Goal: Information Seeking & Learning: Learn about a topic

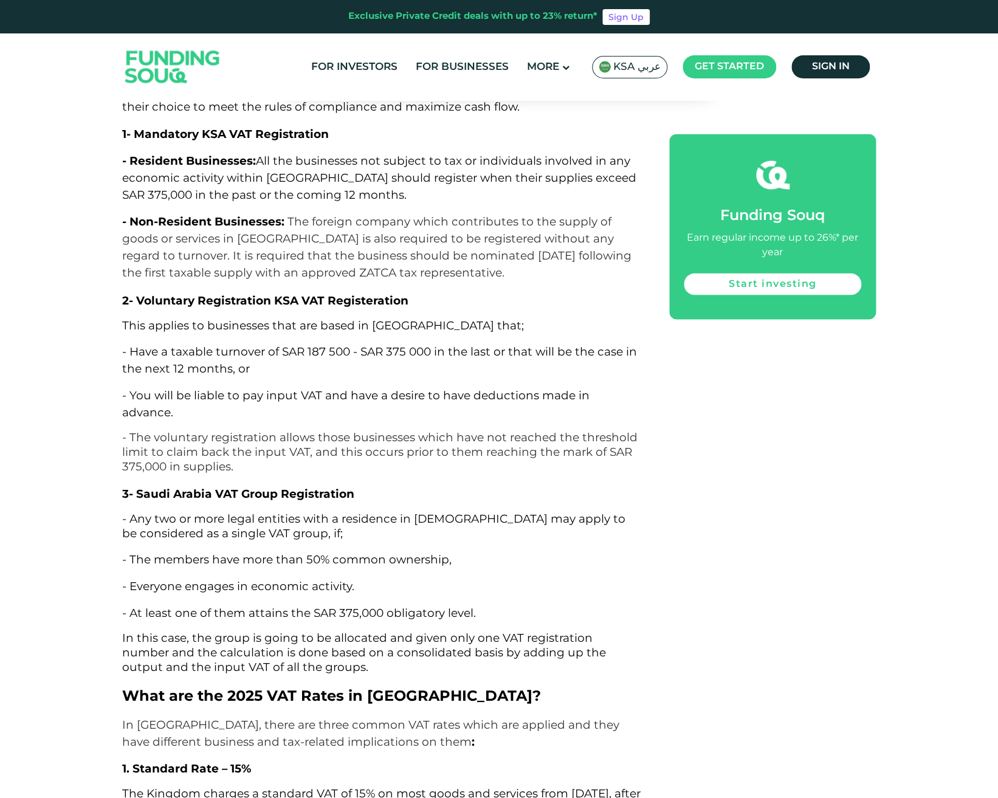
scroll to position [2911, 0]
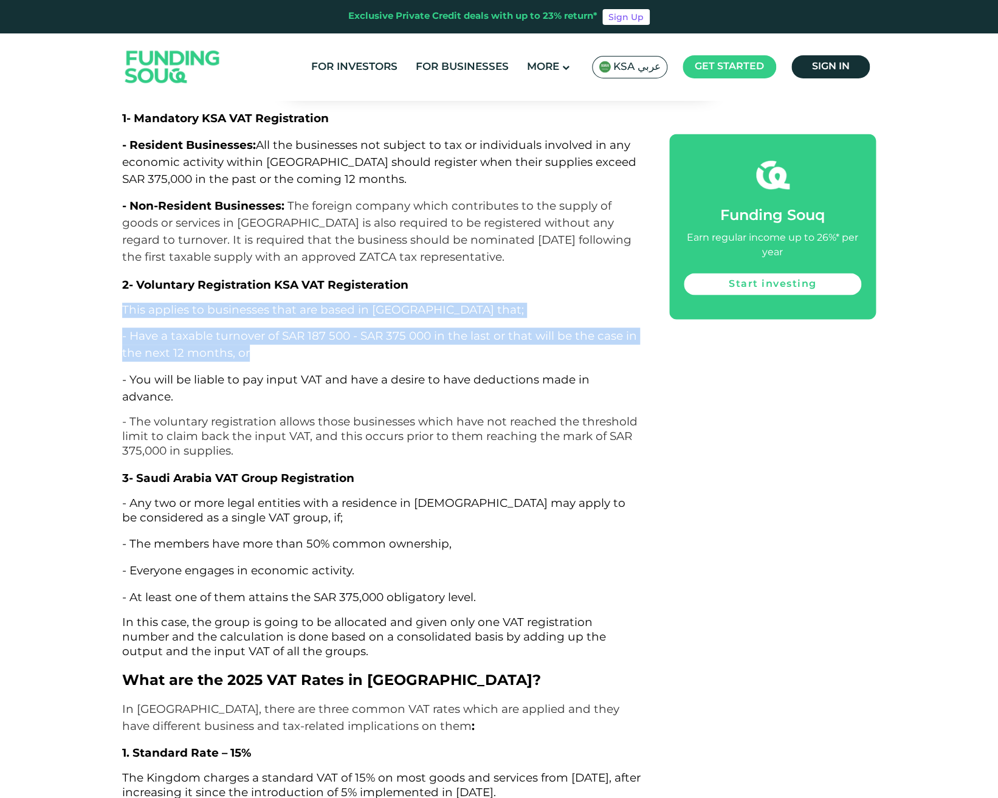
drag, startPoint x: 106, startPoint y: 283, endPoint x: 274, endPoint y: 337, distance: 176.8
click at [274, 337] on p "- Have a taxable turnover of SAR 187 500 - SAR 375 000 in the last or that will…" at bounding box center [381, 344] width 519 height 34
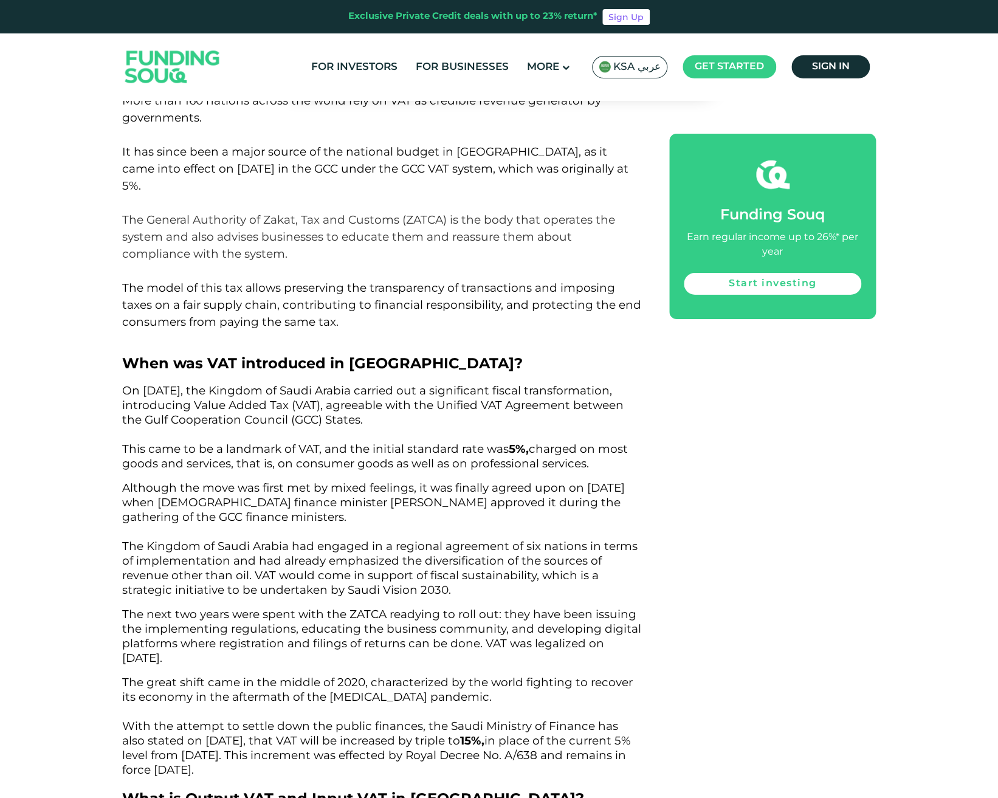
scroll to position [1719, 0]
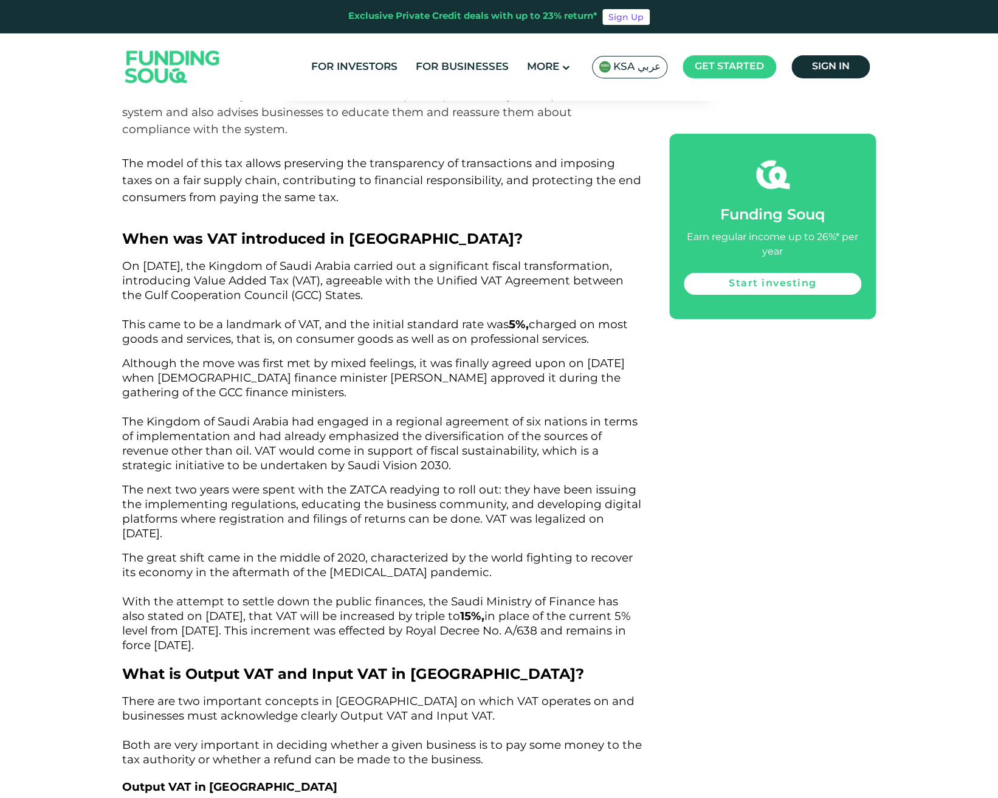
drag, startPoint x: 129, startPoint y: 278, endPoint x: 491, endPoint y: 285, distance: 361.6
click at [491, 285] on p "On [DATE], the Kingdom of Saudi Arabia carried out a significant fiscal transfo…" at bounding box center [381, 302] width 519 height 87
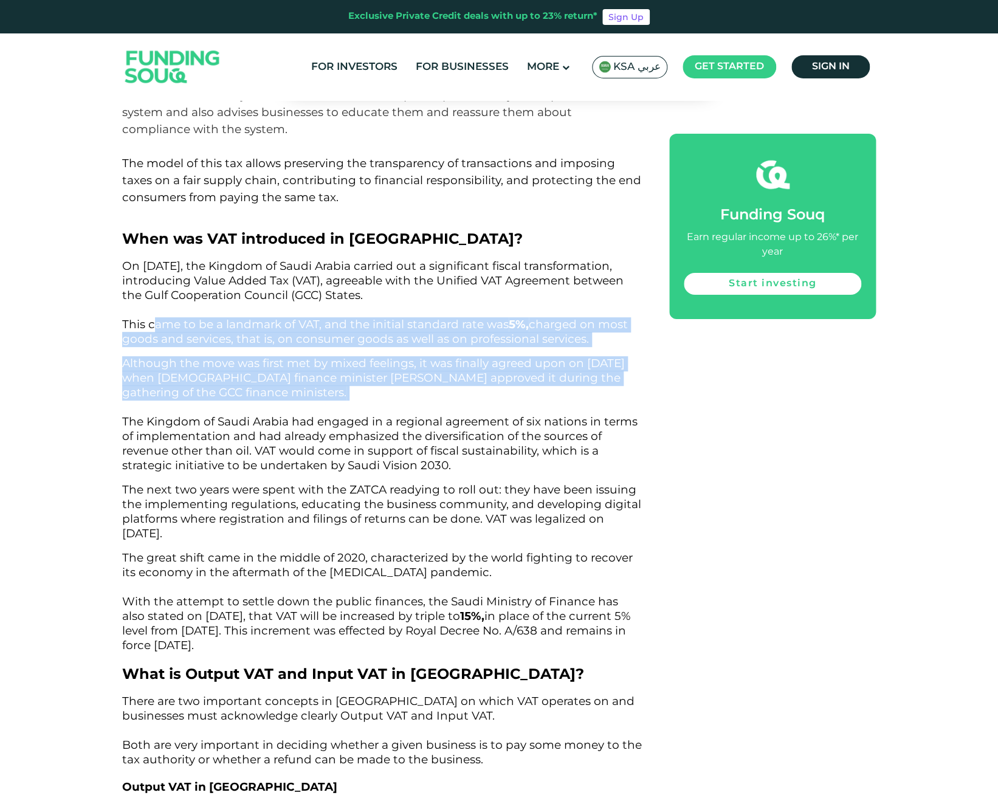
drag, startPoint x: 179, startPoint y: 312, endPoint x: 343, endPoint y: 392, distance: 182.9
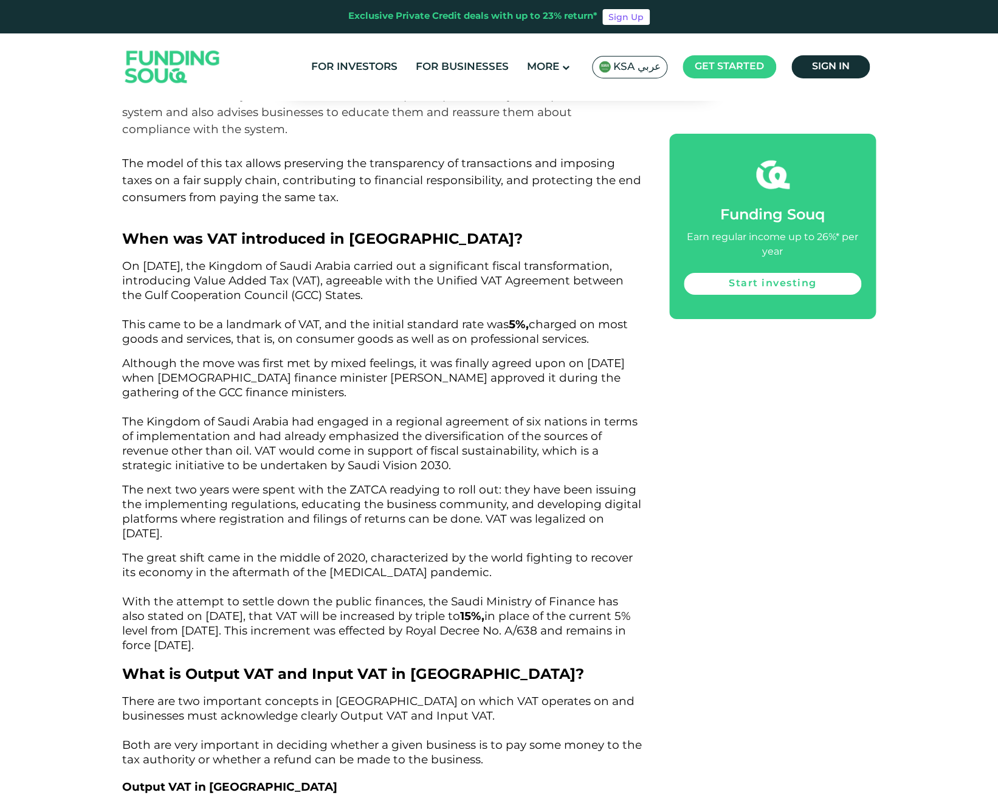
click at [317, 455] on span "Although the move was first met by mixed feelings, it was finally agreed upon o…" at bounding box center [379, 414] width 515 height 116
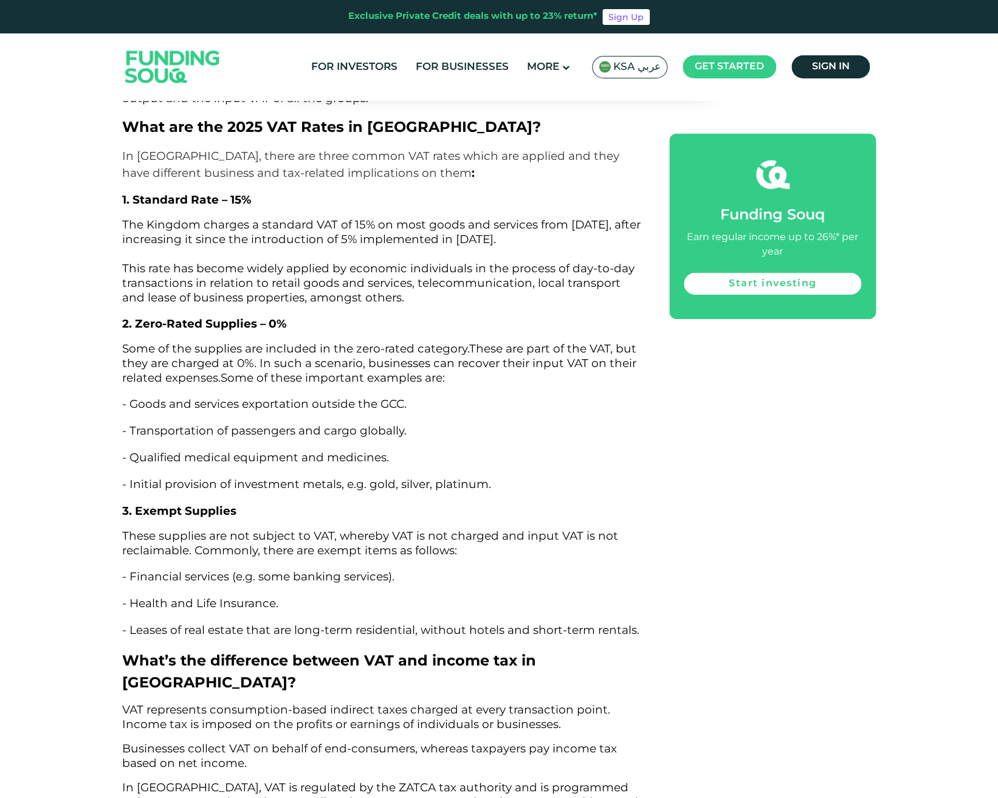
scroll to position [3435, 0]
